Goal: Information Seeking & Learning: Learn about a topic

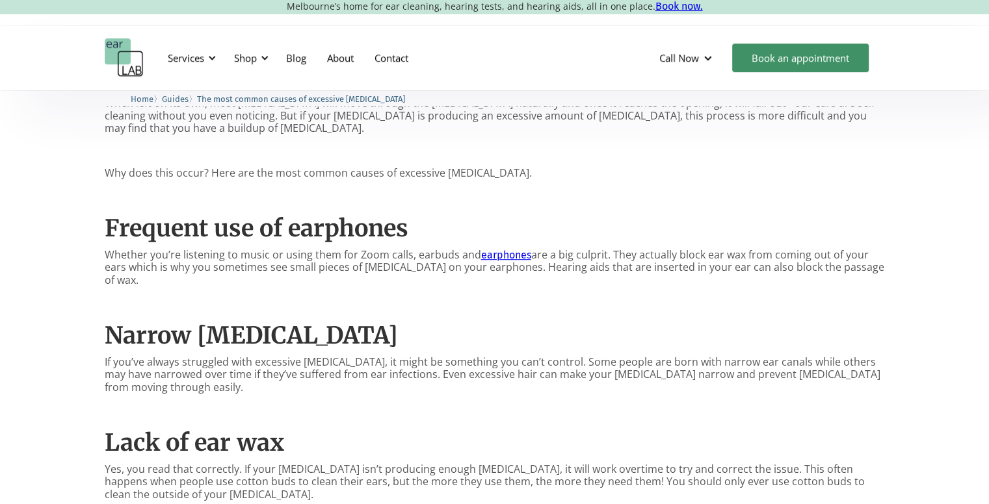
scroll to position [780, 0]
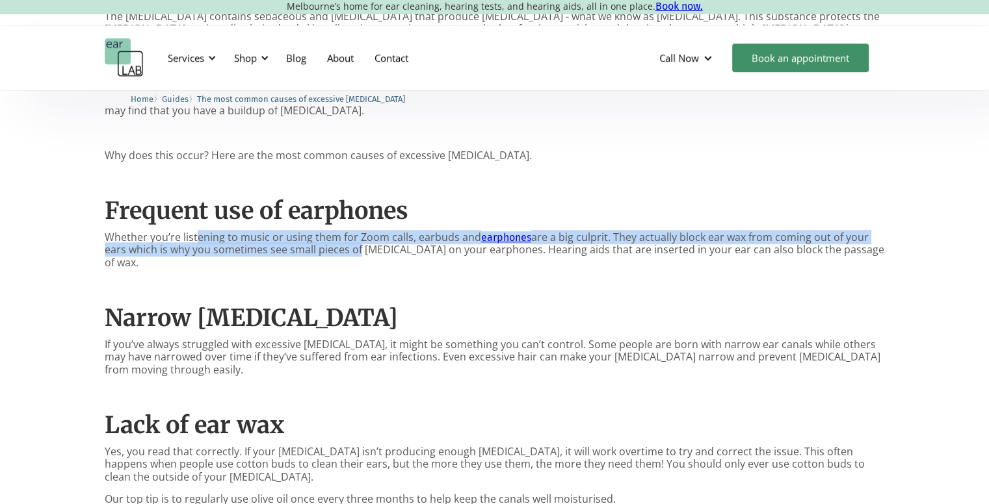
drag, startPoint x: 194, startPoint y: 242, endPoint x: 356, endPoint y: 256, distance: 163.1
click at [356, 256] on p "Whether you’re listening to music or using them for Zoom calls, earbuds and ear…" at bounding box center [495, 250] width 780 height 38
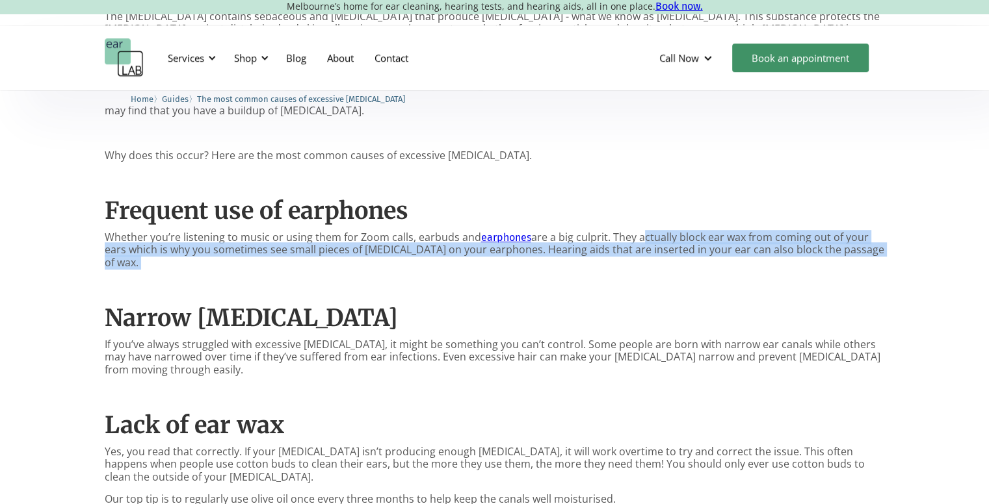
drag, startPoint x: 637, startPoint y: 228, endPoint x: 780, endPoint y: 262, distance: 146.9
click at [780, 262] on div "[MEDICAL_DATA] production is natural and essential for protecting your ears, bu…" at bounding box center [495, 489] width 780 height 1152
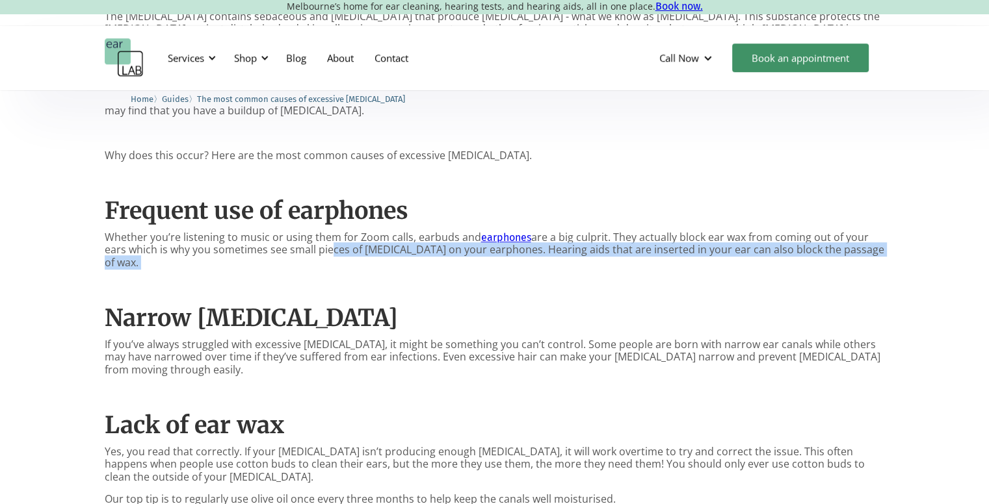
drag, startPoint x: 326, startPoint y: 250, endPoint x: 601, endPoint y: 261, distance: 275.8
click at [601, 261] on div "[MEDICAL_DATA] production is natural and essential for protecting your ears, bu…" at bounding box center [495, 489] width 780 height 1152
click at [602, 261] on div "[MEDICAL_DATA] production is natural and essential for protecting your ears, bu…" at bounding box center [495, 489] width 780 height 1152
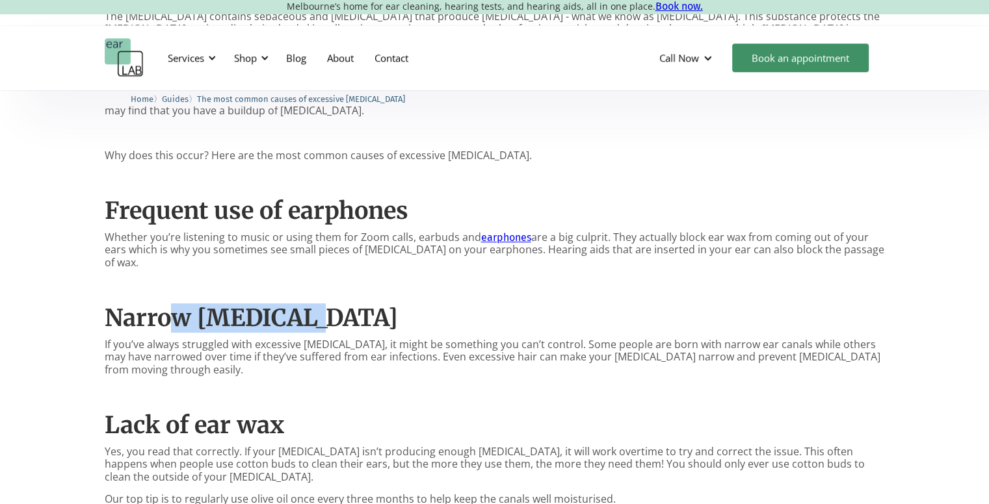
drag, startPoint x: 222, startPoint y: 294, endPoint x: 386, endPoint y: 317, distance: 165.9
click at [386, 317] on div "[MEDICAL_DATA] production is natural and essential for protecting your ears, bu…" at bounding box center [495, 489] width 780 height 1152
click at [386, 317] on h2 "Narrow [MEDICAL_DATA]" at bounding box center [495, 318] width 780 height 28
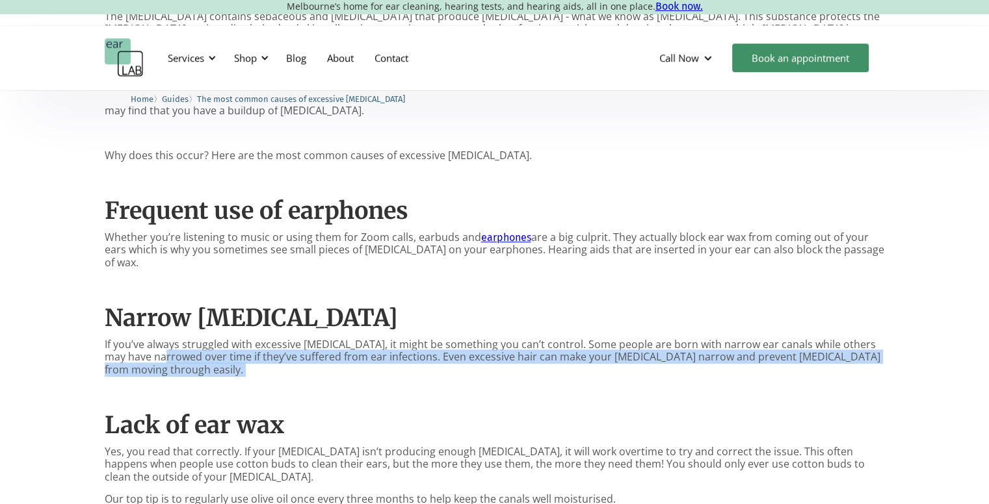
drag, startPoint x: 160, startPoint y: 342, endPoint x: 372, endPoint y: 354, distance: 212.3
click at [372, 354] on div "[MEDICAL_DATA] production is natural and essential for protecting your ears, bu…" at bounding box center [495, 489] width 780 height 1152
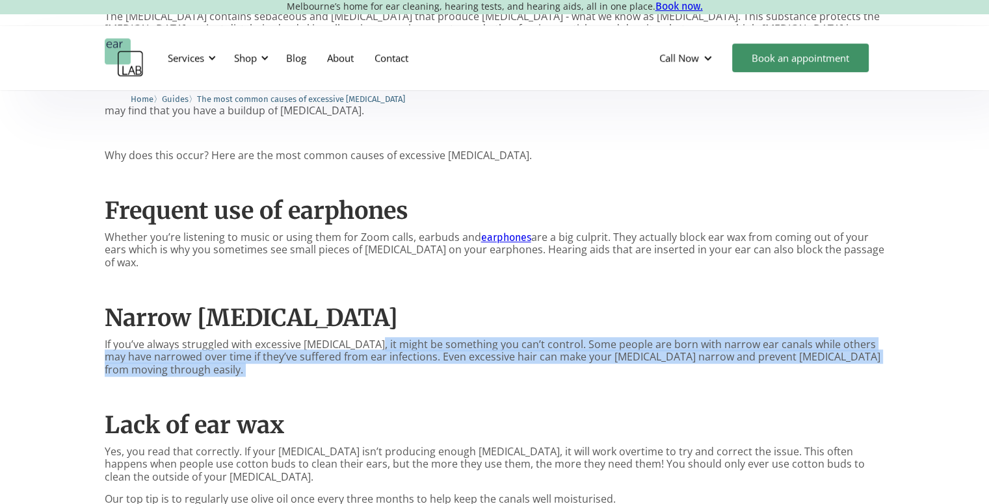
drag, startPoint x: 371, startPoint y: 335, endPoint x: 481, endPoint y: 356, distance: 112.4
click at [481, 356] on div "[MEDICAL_DATA] production is natural and essential for protecting your ears, bu…" at bounding box center [495, 489] width 780 height 1152
click at [439, 359] on div "[MEDICAL_DATA] production is natural and essential for protecting your ears, bu…" at bounding box center [495, 489] width 780 height 1152
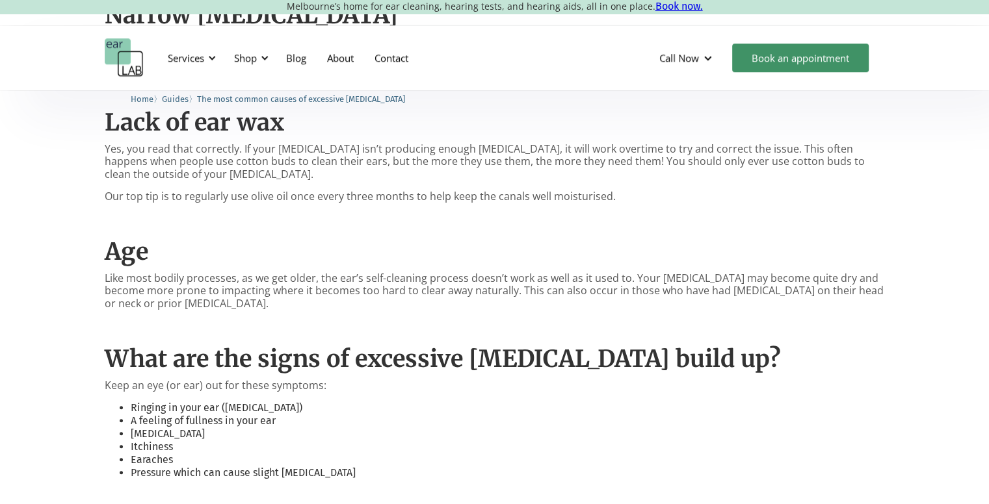
scroll to position [1105, 0]
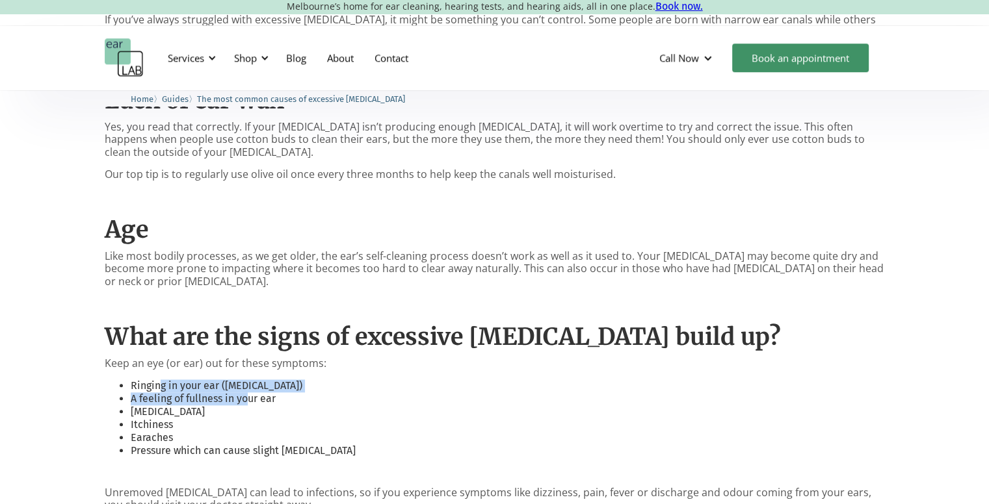
drag, startPoint x: 160, startPoint y: 364, endPoint x: 250, endPoint y: 372, distance: 90.1
click at [250, 380] on ul "Ringing in your ear ([MEDICAL_DATA]) A feeling of fullness in your ear [MEDICAL…" at bounding box center [495, 419] width 780 height 78
click at [173, 406] on li "[MEDICAL_DATA]" at bounding box center [508, 412] width 754 height 13
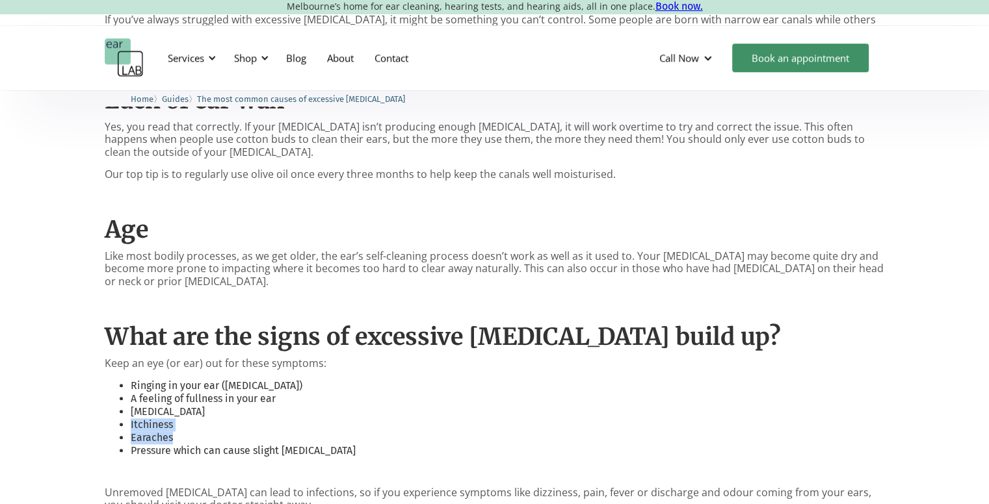
drag, startPoint x: 129, startPoint y: 401, endPoint x: 211, endPoint y: 411, distance: 82.6
click at [211, 411] on ul "Ringing in your ear ([MEDICAL_DATA]) A feeling of fullness in your ear [MEDICAL…" at bounding box center [495, 419] width 780 height 78
click at [211, 432] on li "Earaches" at bounding box center [508, 438] width 754 height 13
drag, startPoint x: 150, startPoint y: 424, endPoint x: 360, endPoint y: 419, distance: 210.0
click at [360, 419] on ul "Ringing in your ear ([MEDICAL_DATA]) A feeling of fullness in your ear [MEDICAL…" at bounding box center [495, 419] width 780 height 78
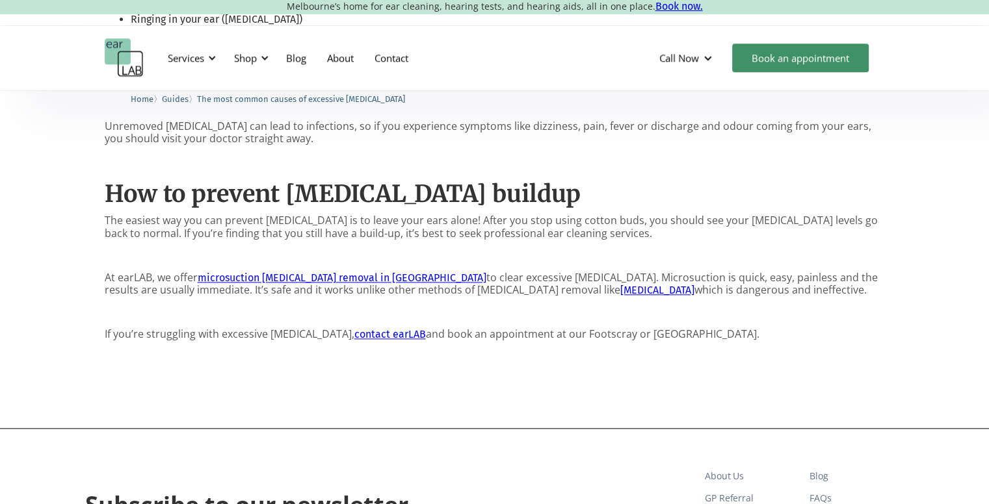
scroll to position [1430, 0]
